Goal: Navigation & Orientation: Find specific page/section

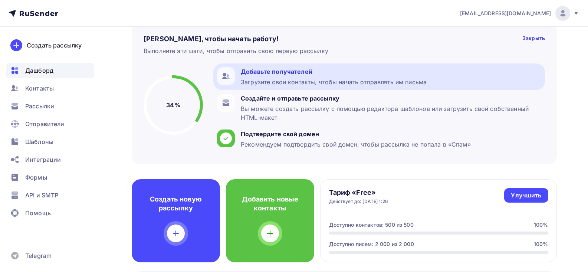
scroll to position [178, 0]
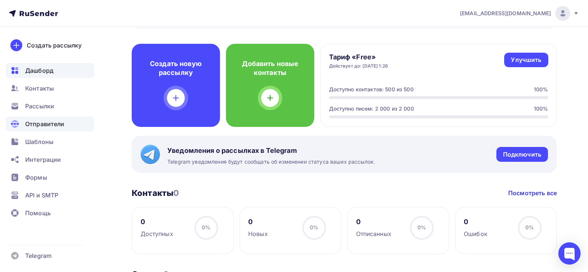
click at [49, 127] on span "Отправители" at bounding box center [44, 124] width 39 height 9
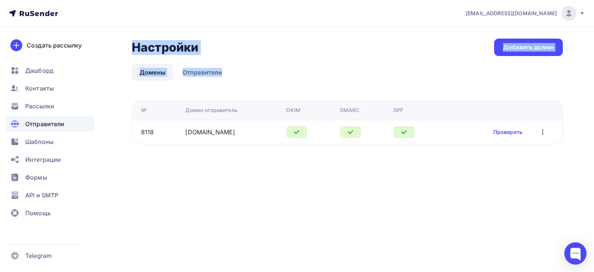
drag, startPoint x: 311, startPoint y: 39, endPoint x: 321, endPoint y: 170, distance: 131.8
click at [321, 170] on div "Настройки Настройки Добавить домен Домены Отправители Домены Отправители № Доме…" at bounding box center [297, 100] width 594 height 147
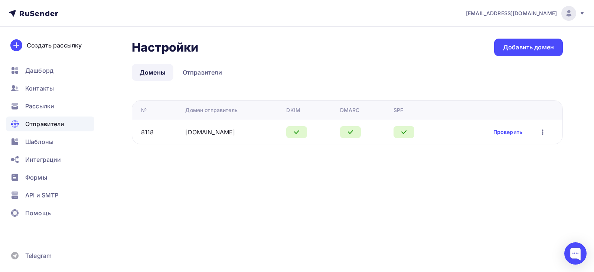
drag, startPoint x: 244, startPoint y: 133, endPoint x: 183, endPoint y: 136, distance: 60.6
click at [183, 136] on td "[DOMAIN_NAME]" at bounding box center [232, 132] width 101 height 24
copy link "[DOMAIN_NAME]"
click at [43, 104] on span "Рассылки" at bounding box center [39, 106] width 29 height 9
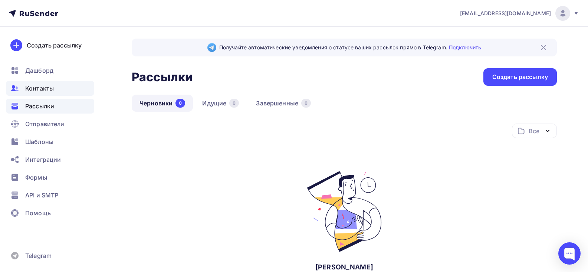
click at [38, 89] on span "Контакты" at bounding box center [39, 88] width 29 height 9
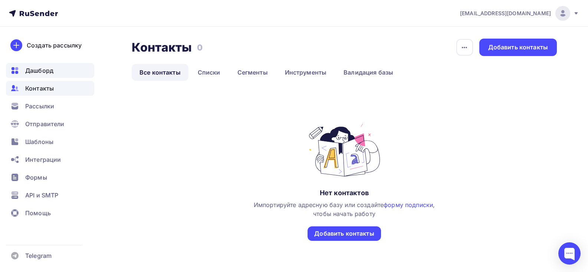
click at [42, 71] on span "Дашборд" at bounding box center [39, 70] width 28 height 9
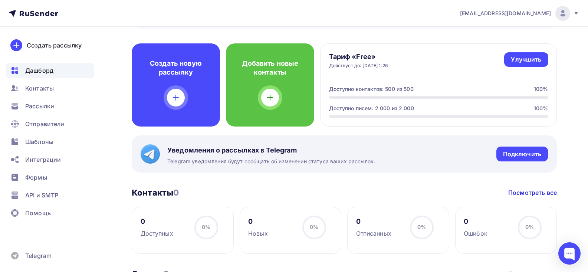
scroll to position [169, 0]
